Goal: Obtain resource: Download file/media

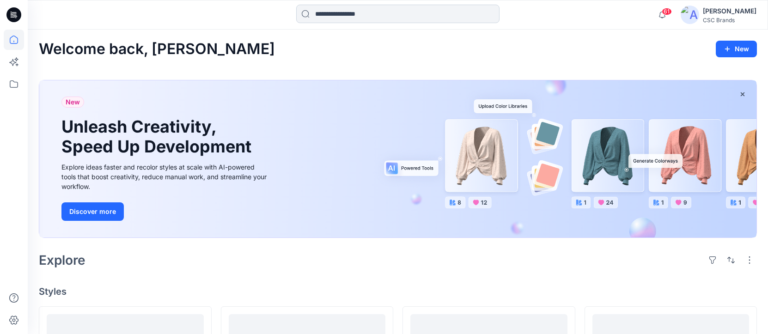
click at [343, 15] on input at bounding box center [397, 14] width 203 height 18
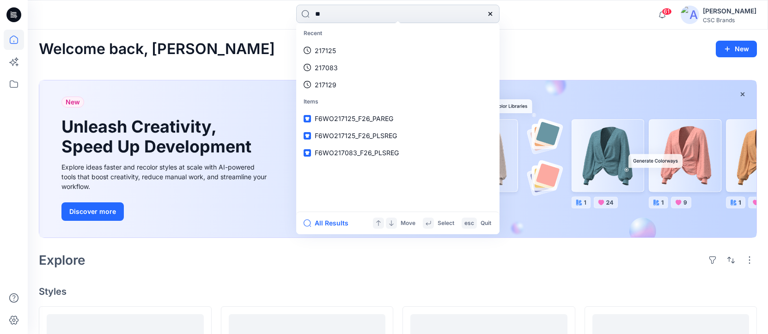
type input "*"
click at [577, 28] on div "Recent 217125 217083 217129 Items F6WO217125_F26_PAREG F6WO217125_F26_PLSREG F6…" at bounding box center [398, 15] width 740 height 30
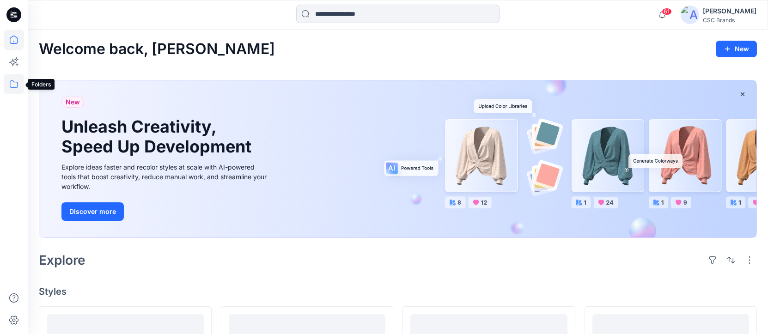
click at [15, 84] on icon at bounding box center [14, 84] width 20 height 20
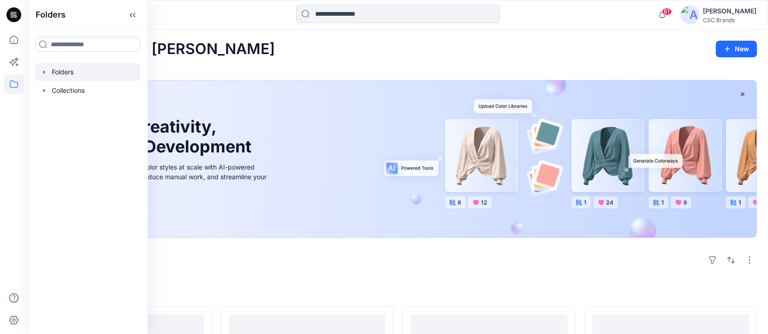
click at [47, 73] on icon "button" at bounding box center [44, 71] width 7 height 7
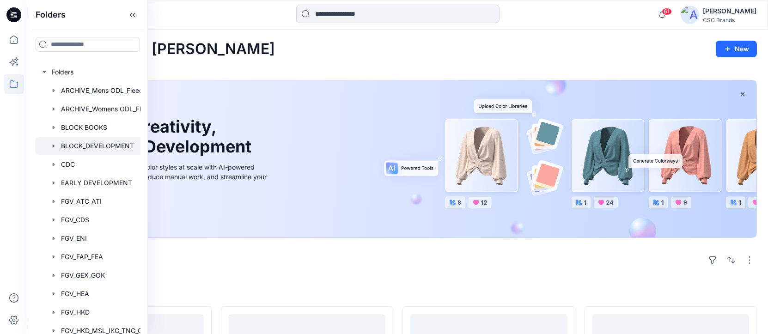
click at [93, 146] on div at bounding box center [99, 146] width 129 height 18
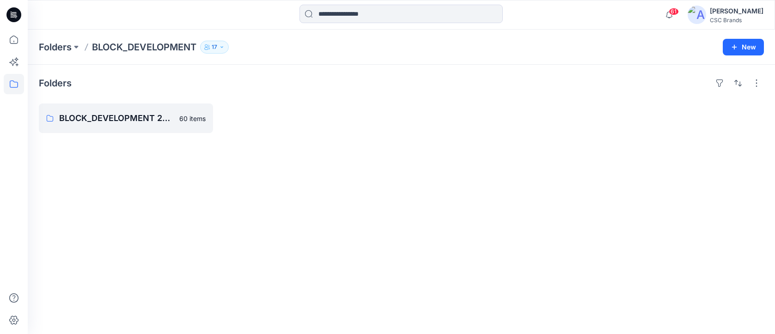
drag, startPoint x: 337, startPoint y: 223, endPoint x: 448, endPoint y: 224, distance: 110.4
click at [122, 117] on p "BLOCK_DEVELOPMENT 2024" at bounding box center [125, 118] width 132 height 13
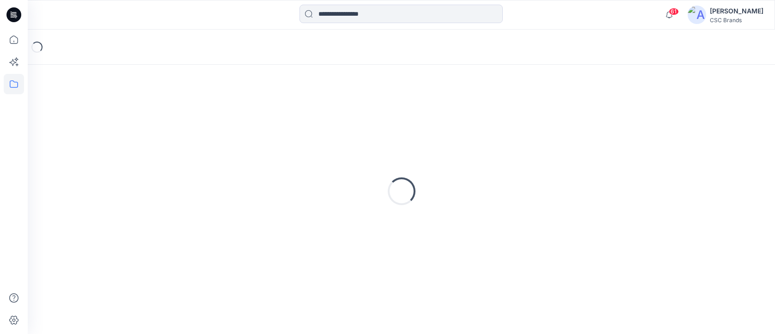
click at [122, 117] on div "Loading..." at bounding box center [401, 191] width 725 height 231
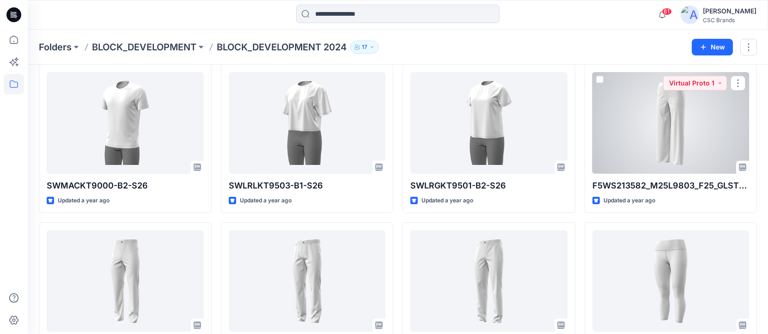
scroll to position [1463, 0]
click at [684, 142] on div at bounding box center [670, 124] width 157 height 102
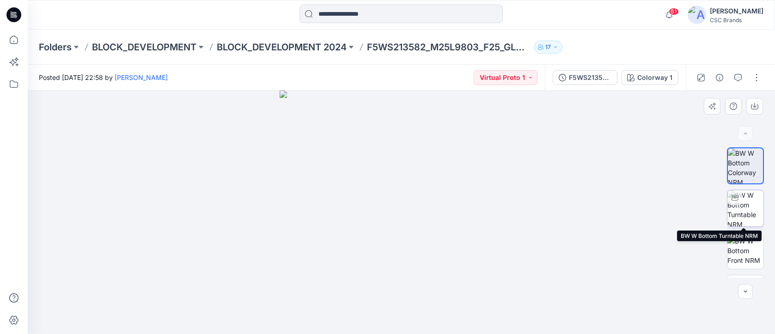
click at [745, 205] on img at bounding box center [745, 208] width 36 height 36
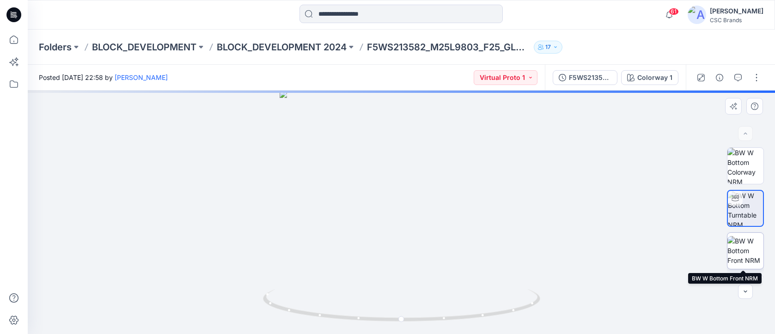
click at [747, 250] on img at bounding box center [745, 250] width 36 height 29
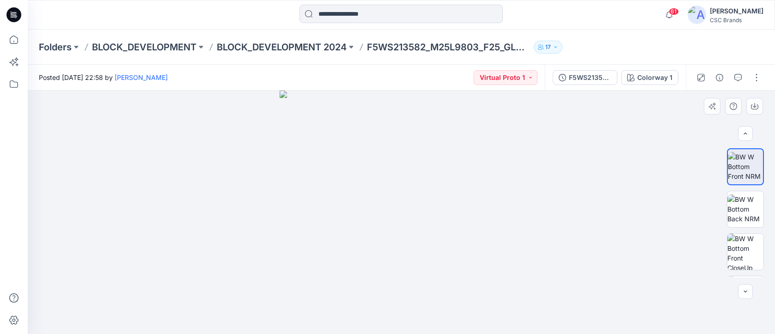
scroll to position [87, 0]
click at [750, 209] on img at bounding box center [745, 206] width 36 height 29
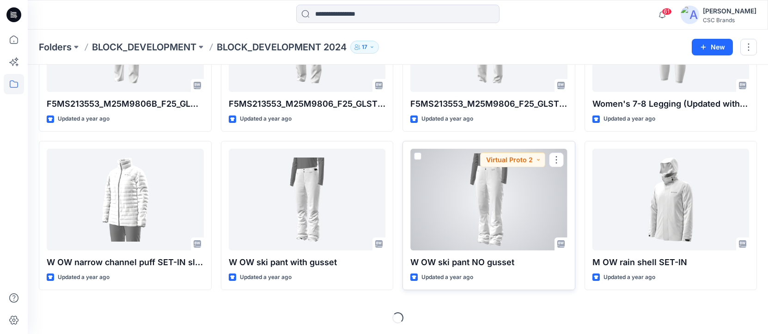
scroll to position [1703, 0]
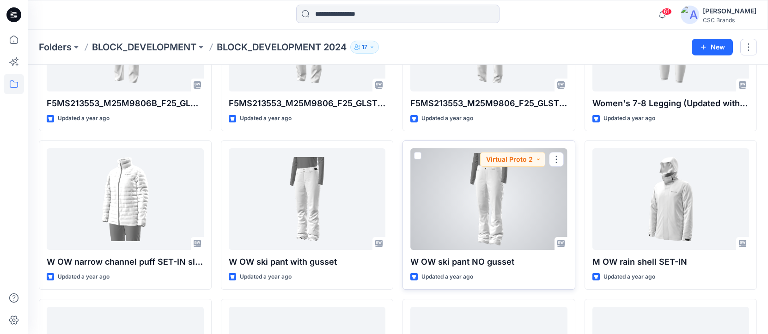
click at [496, 199] on div at bounding box center [488, 199] width 157 height 102
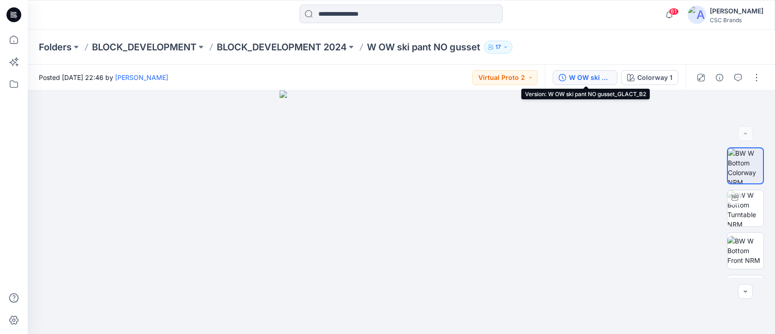
click at [586, 80] on div "W OW ski pant NO gusset_GLACT_B2" at bounding box center [590, 78] width 42 height 10
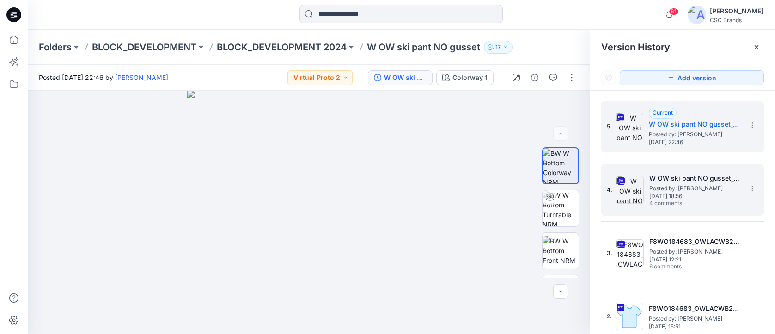
click at [684, 187] on span "Posted by: [PERSON_NAME]" at bounding box center [695, 188] width 92 height 9
click at [702, 129] on h5 "W OW ski pant NO gusset_GLACT_B2" at bounding box center [694, 124] width 92 height 11
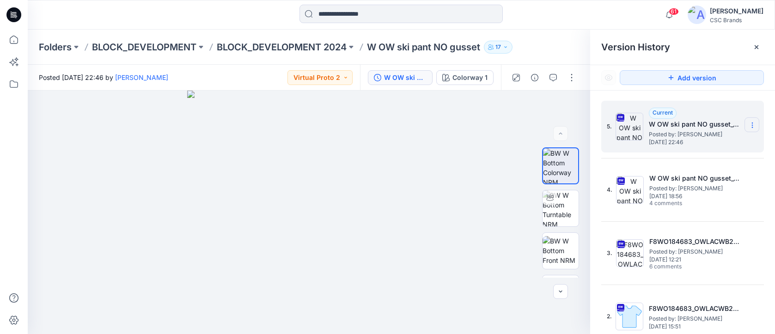
click at [748, 125] on icon at bounding box center [751, 124] width 7 height 7
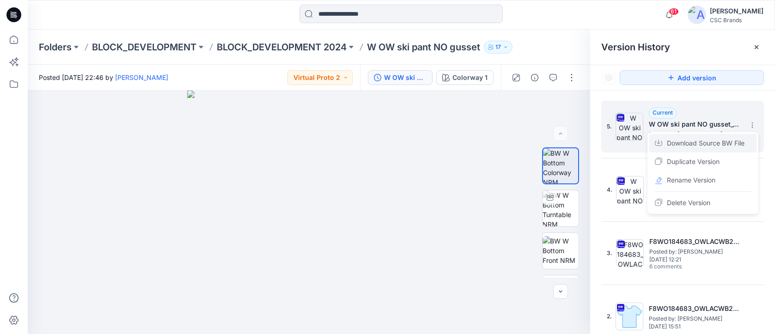
click at [728, 143] on span "Download Source BW File" at bounding box center [705, 143] width 78 height 11
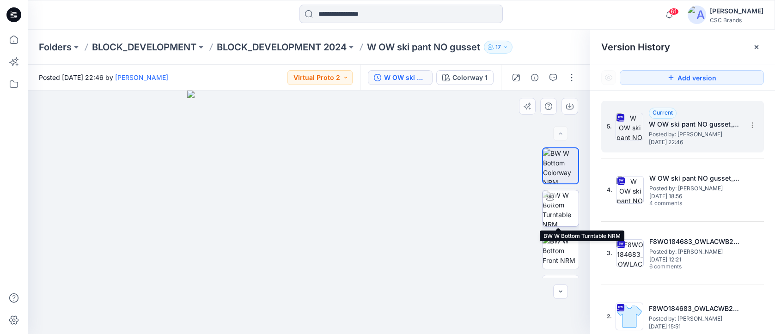
click at [558, 211] on img at bounding box center [560, 208] width 36 height 36
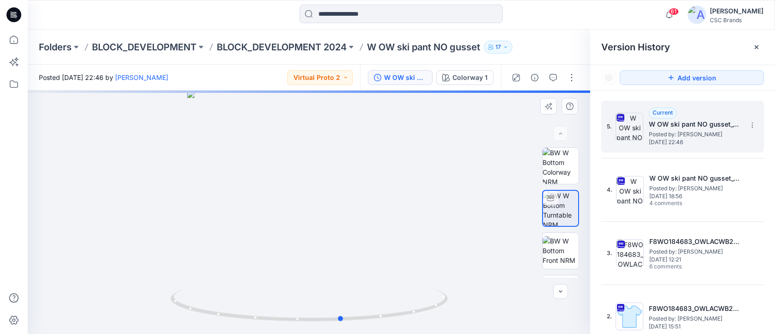
drag, startPoint x: 411, startPoint y: 272, endPoint x: 444, endPoint y: 269, distance: 32.9
click at [444, 269] on div at bounding box center [309, 212] width 562 height 243
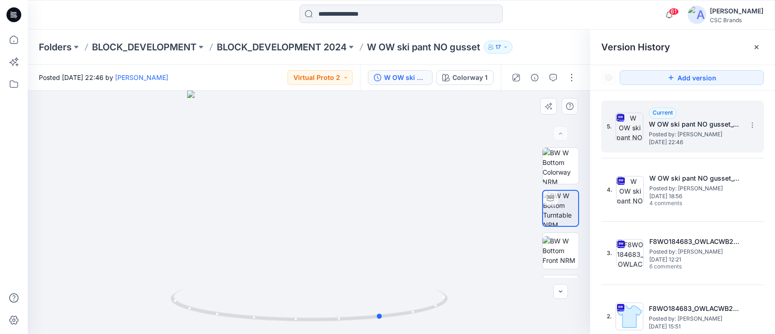
drag, startPoint x: 442, startPoint y: 268, endPoint x: 482, endPoint y: 235, distance: 51.9
click at [482, 235] on div at bounding box center [309, 212] width 562 height 243
drag, startPoint x: 480, startPoint y: 235, endPoint x: 504, endPoint y: 213, distance: 32.7
click at [504, 213] on div at bounding box center [309, 212] width 562 height 243
drag, startPoint x: 455, startPoint y: 228, endPoint x: 470, endPoint y: 218, distance: 17.9
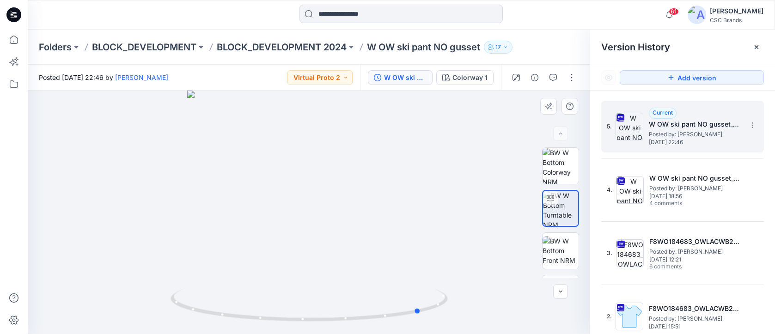
click at [470, 218] on div at bounding box center [309, 212] width 562 height 243
drag, startPoint x: 454, startPoint y: 224, endPoint x: 477, endPoint y: 194, distance: 38.0
click at [477, 194] on div at bounding box center [309, 212] width 562 height 243
drag, startPoint x: 453, startPoint y: 264, endPoint x: 468, endPoint y: 241, distance: 27.7
click at [468, 241] on div at bounding box center [309, 212] width 562 height 243
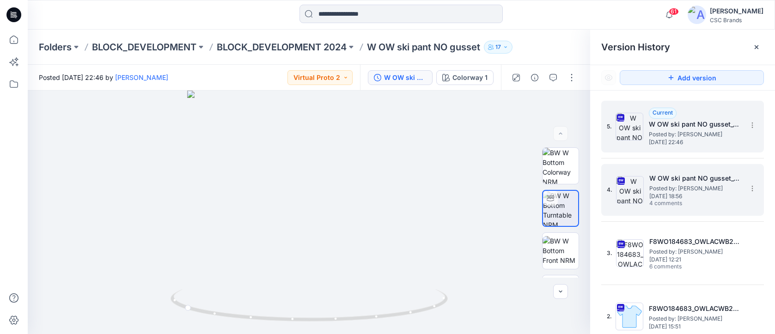
click at [689, 200] on span "4 comments" at bounding box center [681, 203] width 65 height 7
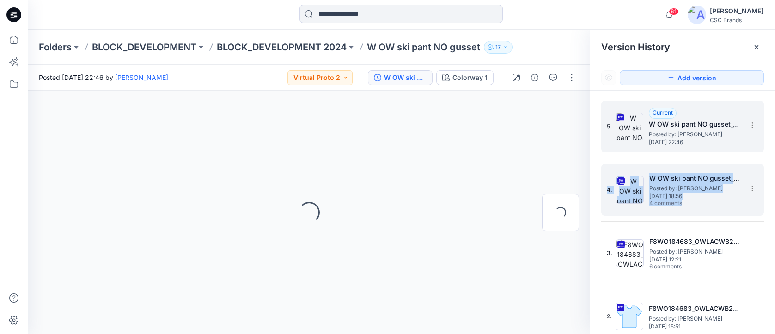
click at [689, 200] on span "4 comments" at bounding box center [681, 203] width 65 height 7
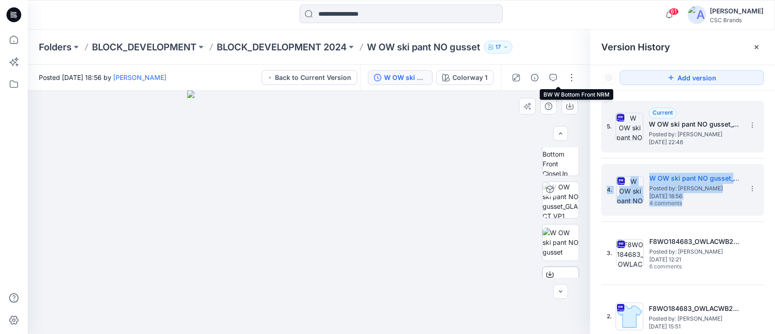
scroll to position [184, 0]
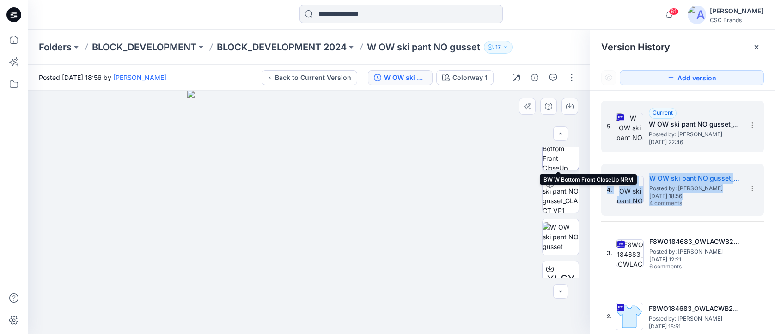
click at [563, 164] on img at bounding box center [560, 152] width 36 height 36
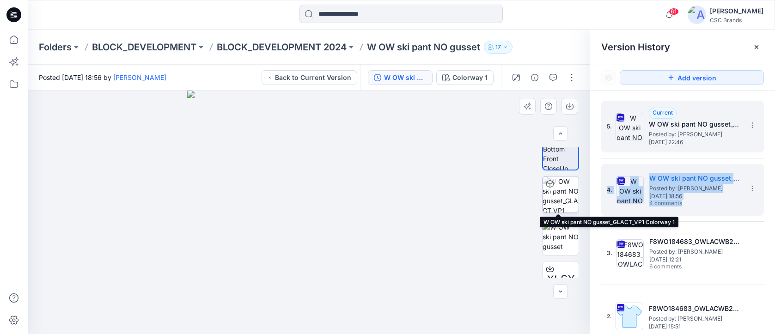
click at [563, 193] on img at bounding box center [560, 194] width 36 height 36
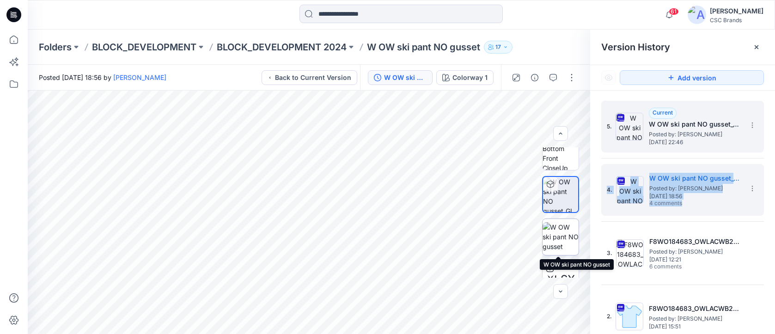
click at [557, 239] on img at bounding box center [560, 236] width 36 height 29
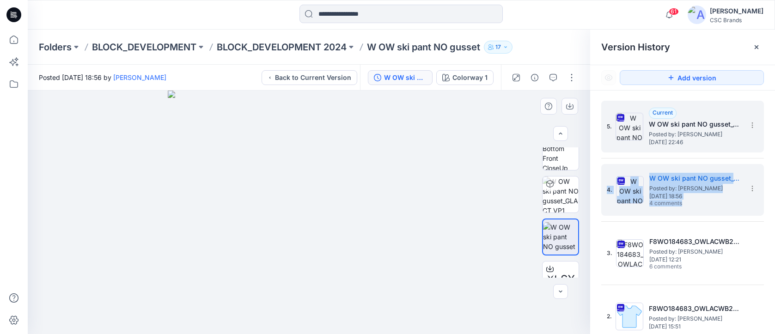
click at [286, 173] on img at bounding box center [309, 212] width 282 height 243
click at [693, 130] on span "Posted by: [PERSON_NAME]" at bounding box center [694, 134] width 92 height 9
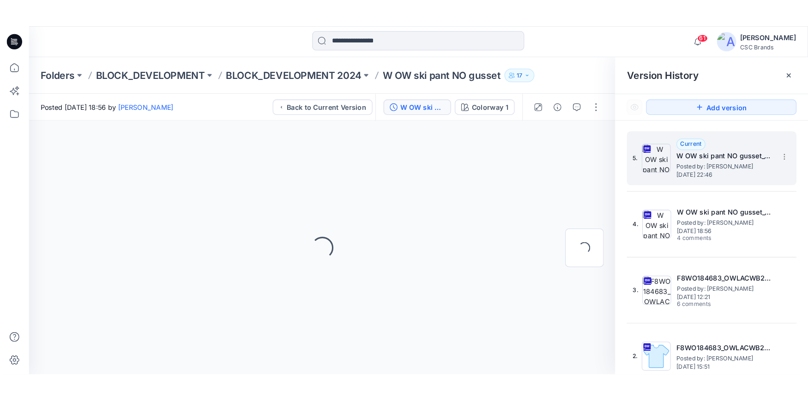
scroll to position [0, 0]
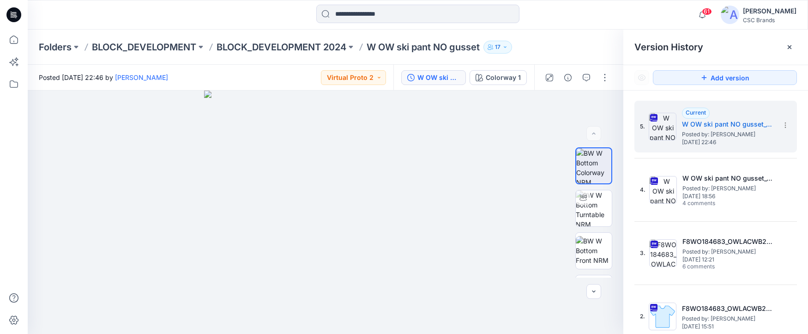
click at [460, 50] on p "W OW ski pant NO gusset" at bounding box center [423, 47] width 113 height 13
click at [459, 77] on div "W OW ski pant NO gusset_GLACT_B2" at bounding box center [439, 78] width 42 height 10
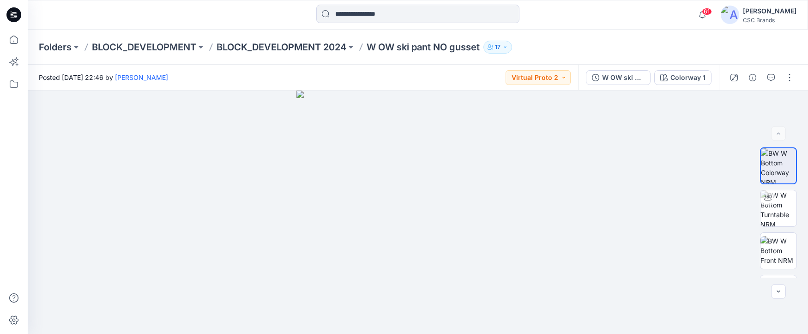
click at [430, 49] on p "W OW ski pant NO gusset" at bounding box center [423, 47] width 113 height 13
click at [612, 76] on div "W OW ski pant NO gusset_GLACT_B2" at bounding box center [623, 78] width 42 height 10
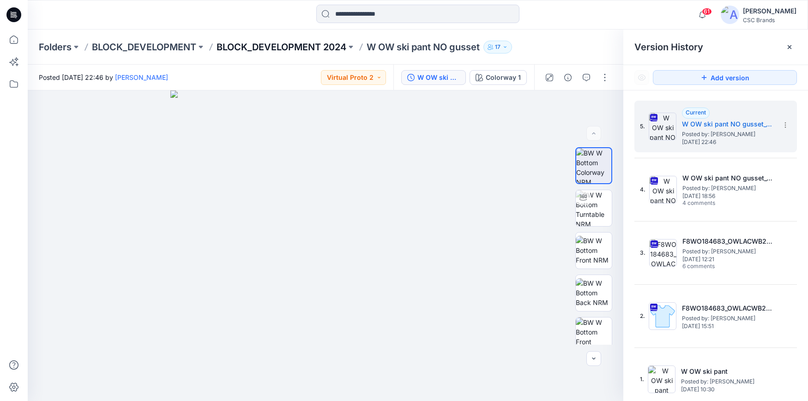
click at [281, 46] on p "BLOCK_DEVELOPMENT 2024" at bounding box center [282, 47] width 130 height 13
